Goal: Task Accomplishment & Management: Manage account settings

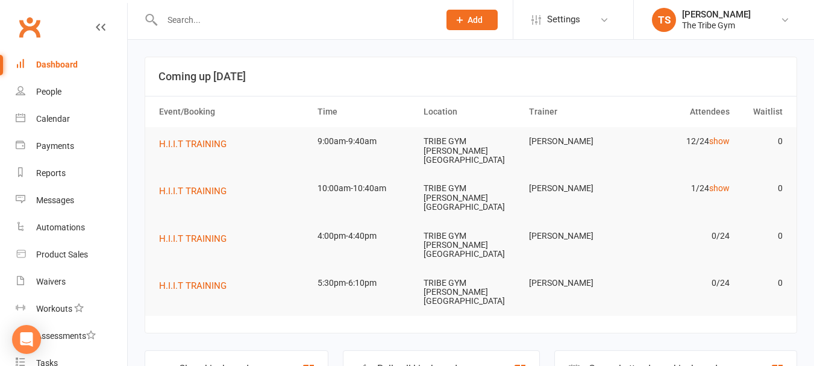
click at [195, 22] on input "text" at bounding box center [294, 19] width 272 height 17
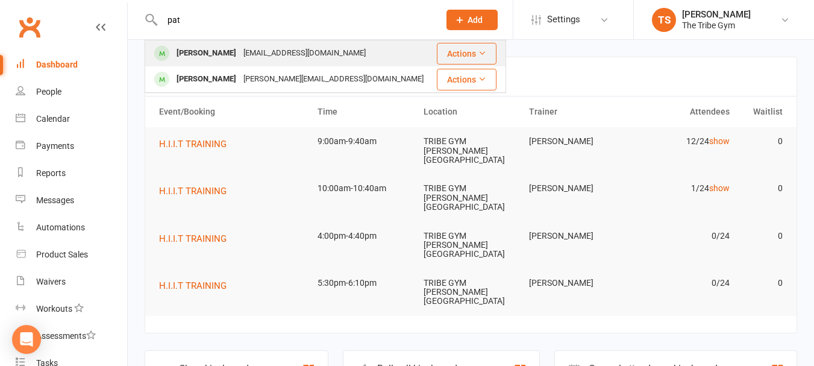
type input "pat"
click at [190, 55] on div "[PERSON_NAME]" at bounding box center [206, 53] width 67 height 17
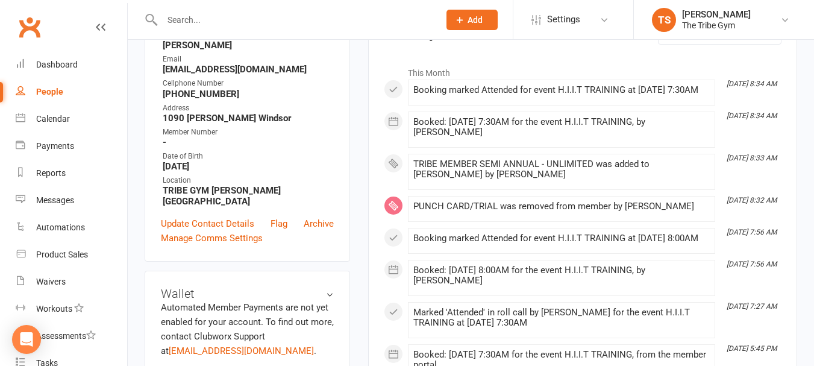
scroll to position [301, 0]
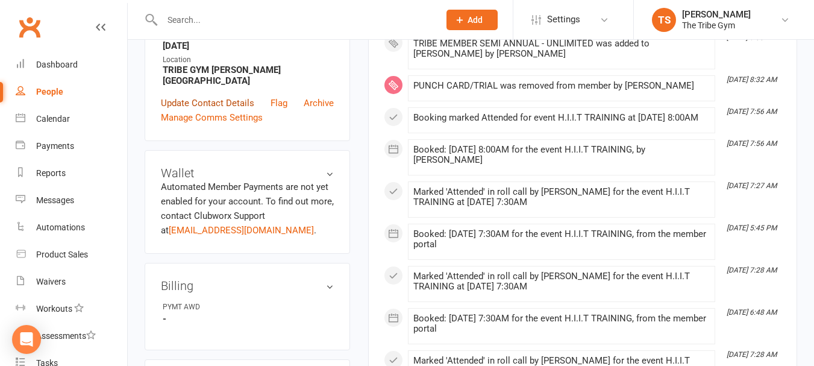
click at [185, 105] on link "Update Contact Details" at bounding box center [207, 103] width 93 height 14
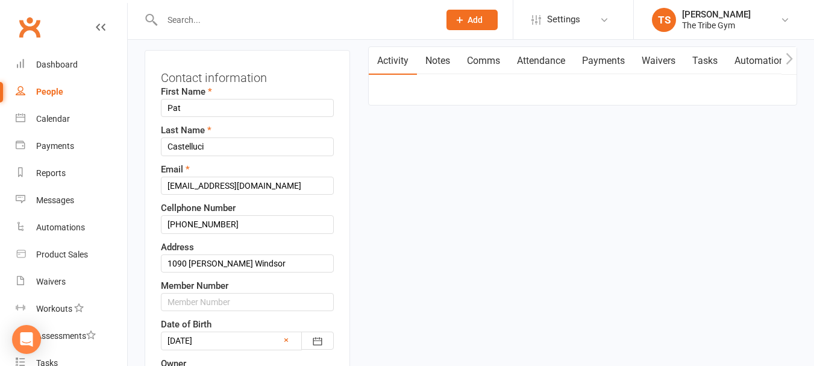
scroll to position [177, 0]
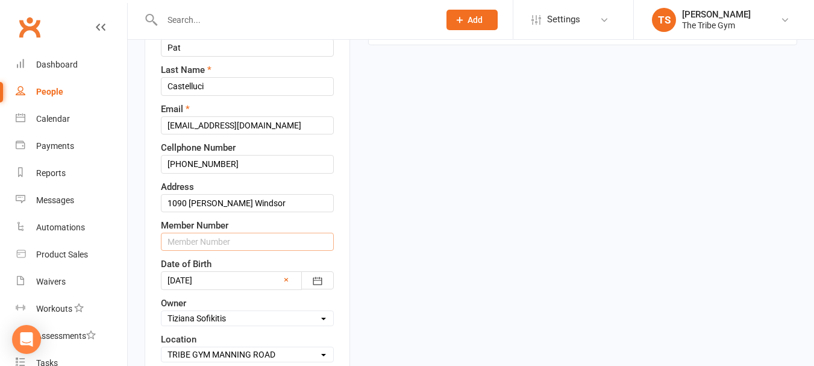
click at [210, 251] on input "text" at bounding box center [247, 242] width 173 height 18
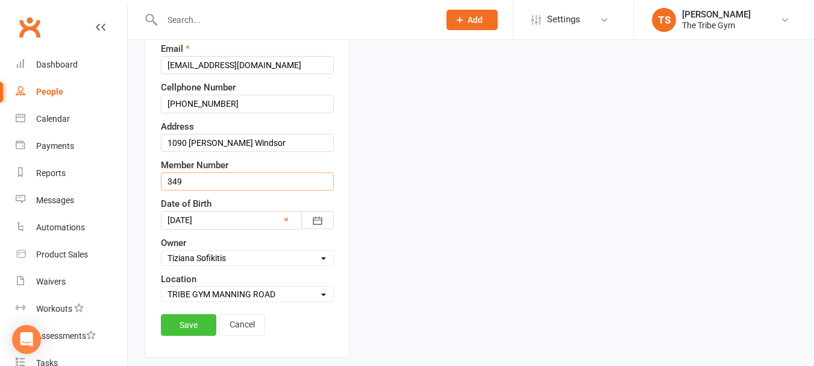
type input "349"
click at [183, 336] on link "Save" at bounding box center [188, 325] width 55 height 22
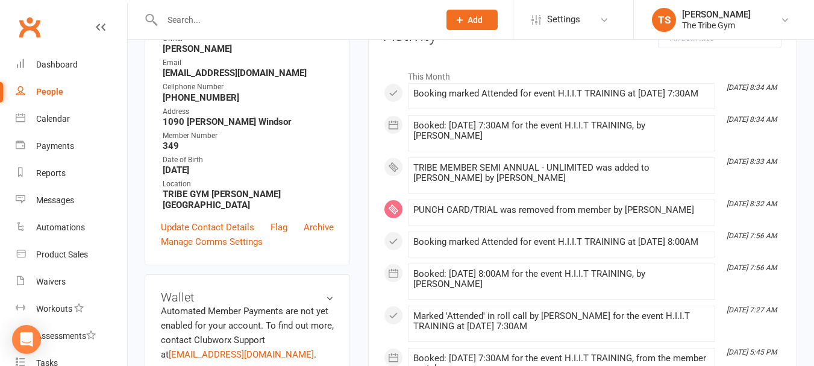
scroll to position [0, 0]
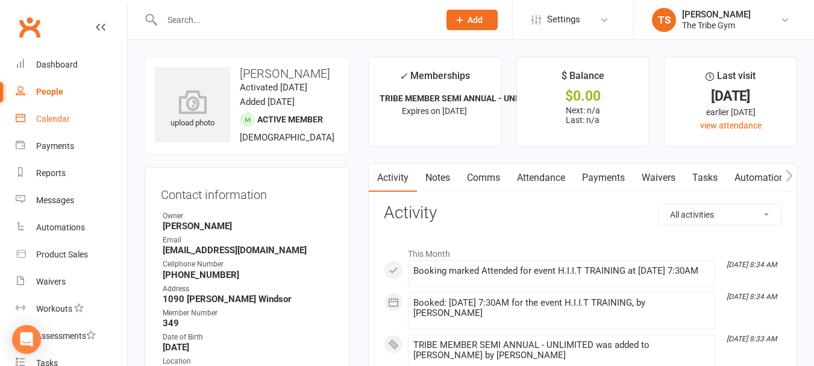
click at [54, 120] on div "Calendar" at bounding box center [53, 119] width 34 height 10
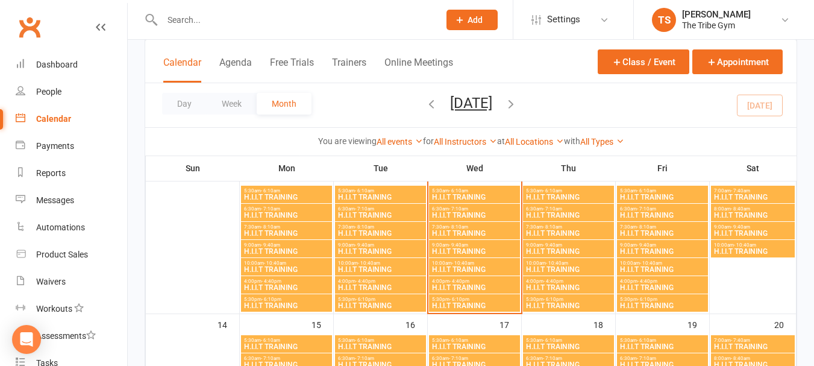
scroll to position [301, 0]
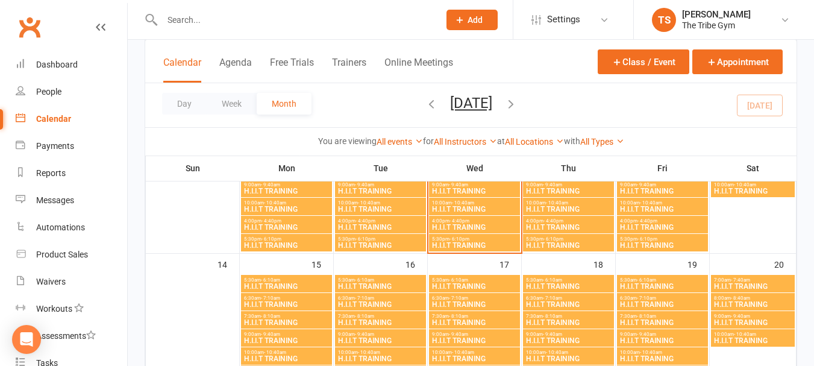
click at [452, 189] on span "H.I.I.T TRAINING" at bounding box center [474, 190] width 86 height 7
